Goal: Task Accomplishment & Management: Complete application form

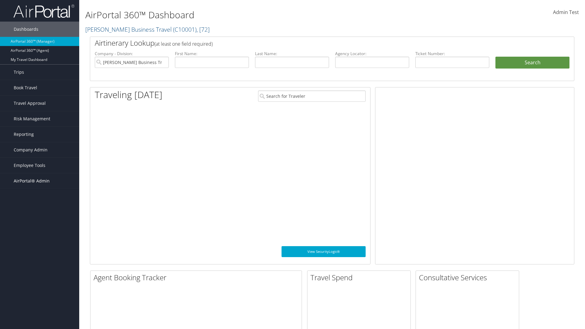
click at [40, 181] on span "AirPortal® Admin" at bounding box center [32, 180] width 36 height 15
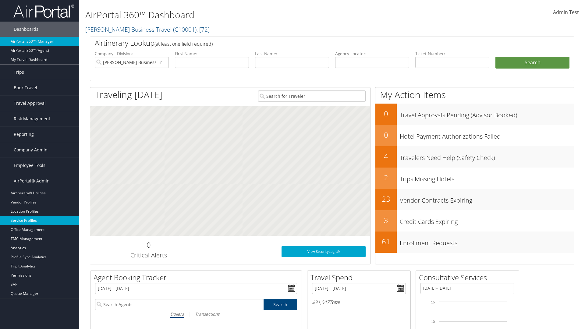
click at [40, 221] on link "Service Profiles" at bounding box center [39, 220] width 79 height 9
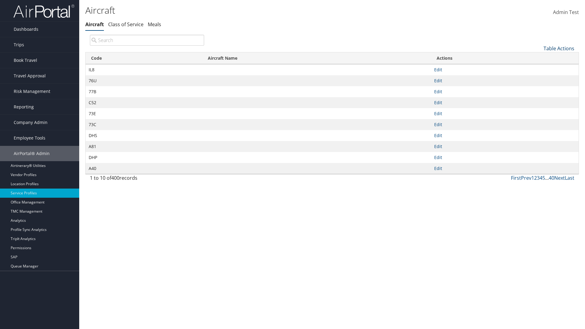
click at [559, 48] on link "Table Actions" at bounding box center [559, 48] width 31 height 7
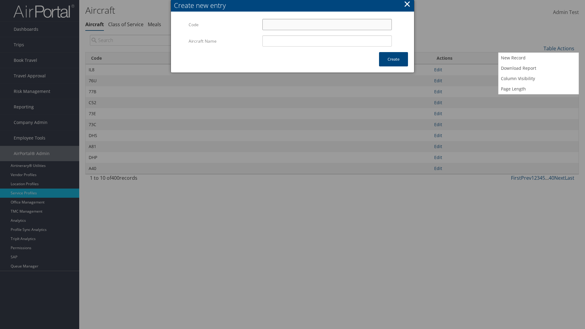
click at [327, 24] on input "Code" at bounding box center [327, 24] width 130 height 11
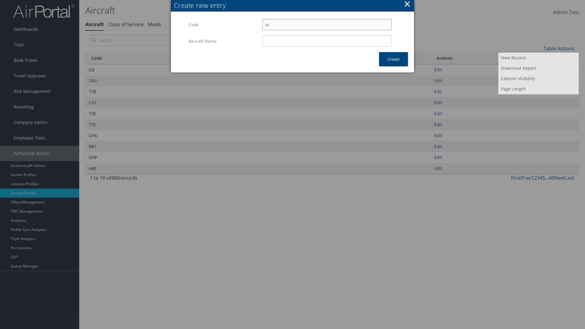
type input ";u"
click at [327, 41] on input "Aircraft Name" at bounding box center [327, 40] width 130 height 11
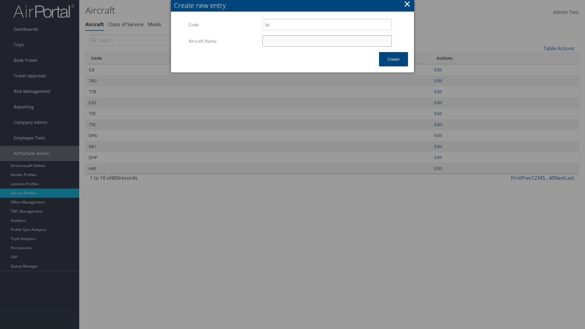
type input "Test"
type input ";u"
type input "Test"
click at [394, 59] on button "Create" at bounding box center [393, 59] width 29 height 14
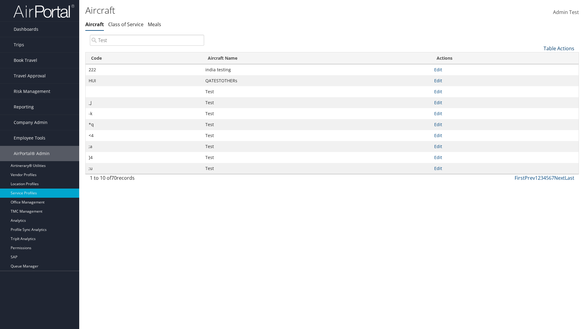
type input "Test"
click at [559, 48] on link "Table Actions" at bounding box center [559, 48] width 31 height 7
click at [539, 58] on link "Code" at bounding box center [539, 58] width 80 height 10
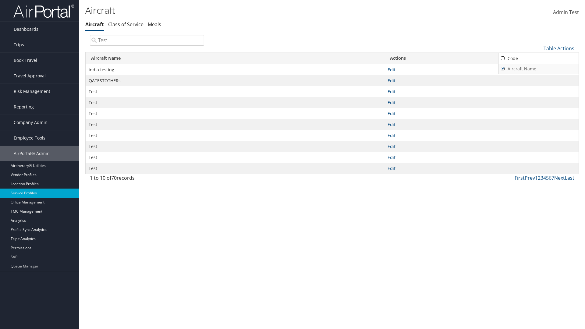
click at [539, 69] on link "Aircraft Name" at bounding box center [539, 69] width 80 height 10
click at [293, 165] on div at bounding box center [292, 164] width 585 height 329
click at [559, 48] on link "Table Actions" at bounding box center [559, 48] width 31 height 7
click at [539, 78] on link "Column Visibility" at bounding box center [539, 78] width 80 height 10
click at [539, 58] on link "Code" at bounding box center [539, 58] width 80 height 10
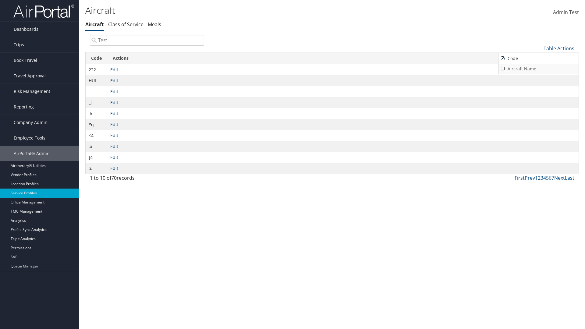
click at [539, 69] on link "Aircraft Name" at bounding box center [539, 69] width 80 height 10
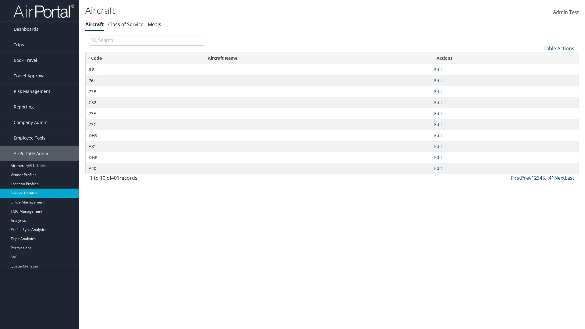
click at [559, 48] on link "Table Actions" at bounding box center [559, 48] width 31 height 7
click at [539, 68] on link "Download Report" at bounding box center [539, 68] width 80 height 10
